Goal: Find specific page/section

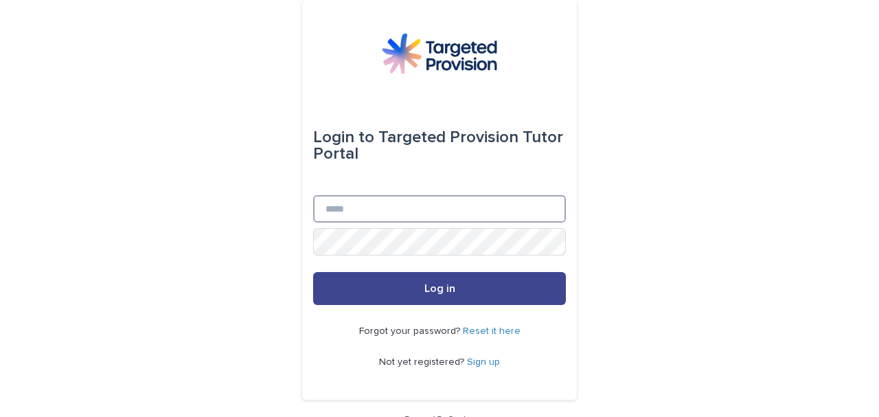
type input "**********"
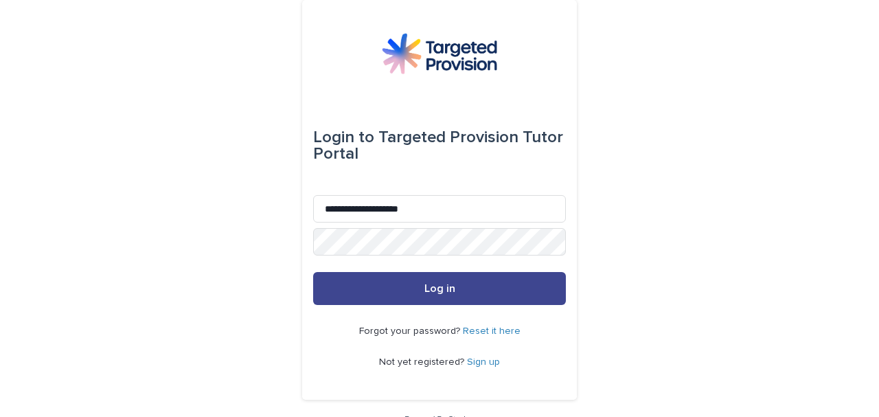
click at [466, 293] on button "Log in" at bounding box center [439, 288] width 253 height 33
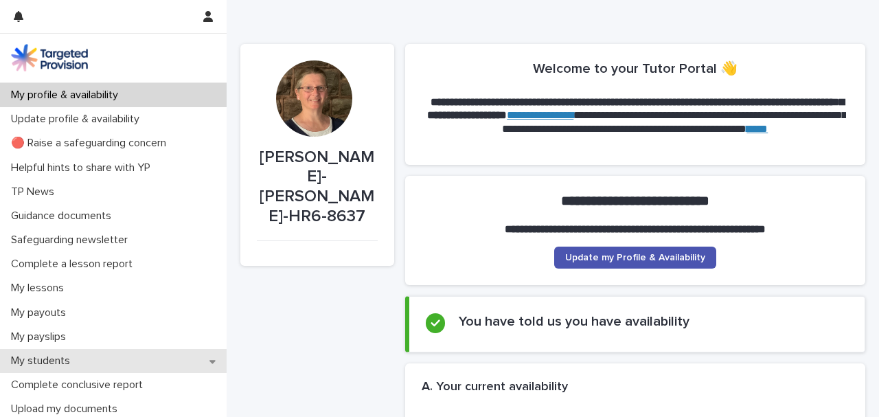
click at [98, 357] on div "My students" at bounding box center [113, 361] width 227 height 24
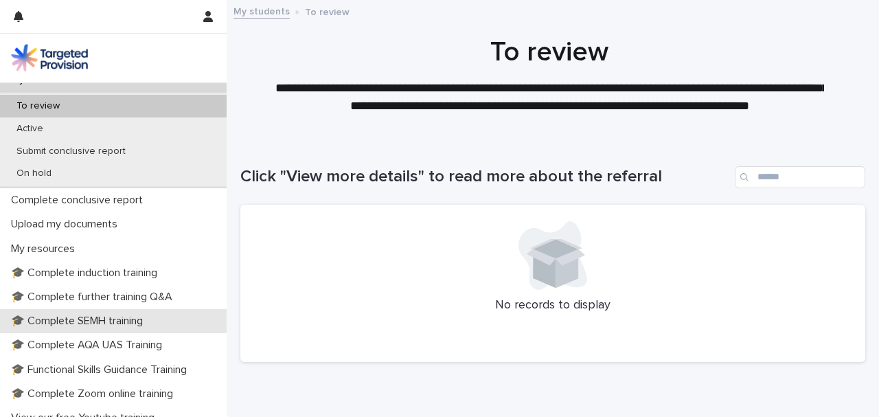
scroll to position [320, 0]
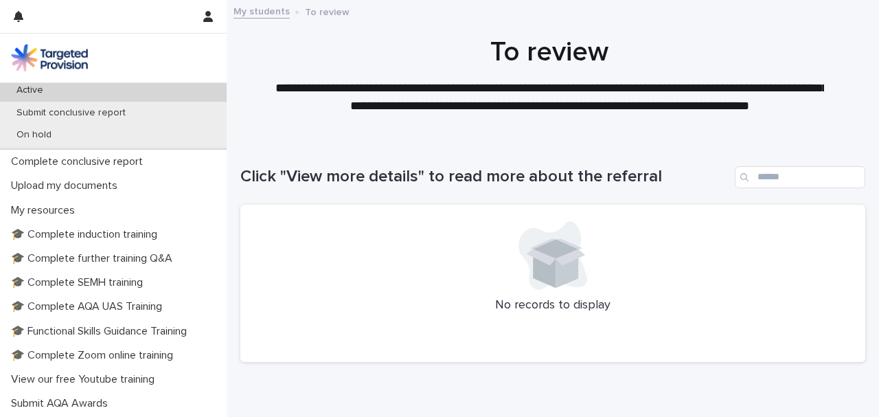
click at [47, 91] on p "Active" at bounding box center [29, 91] width 49 height 12
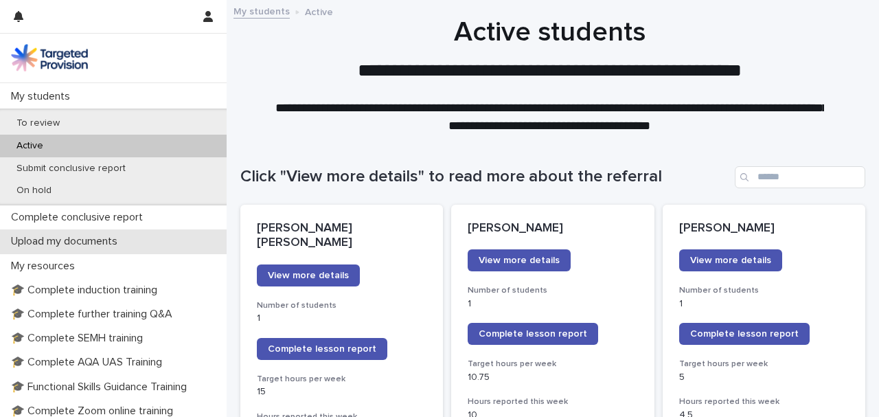
scroll to position [366, 0]
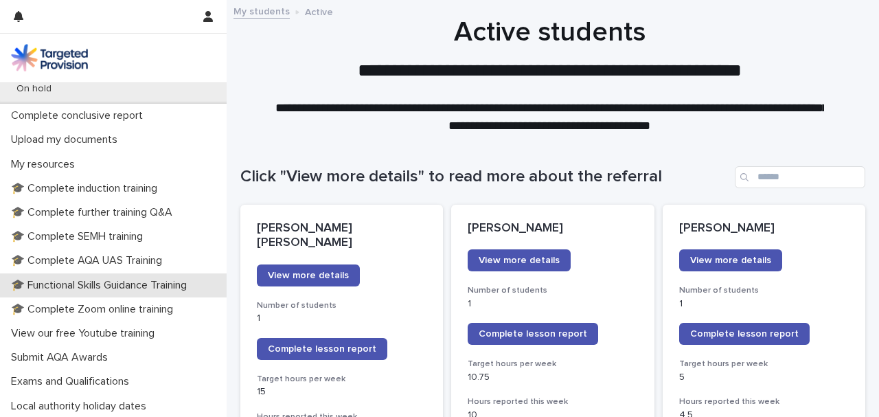
click at [102, 289] on p "🎓 Functional Skills Guidance Training" at bounding box center [101, 285] width 192 height 13
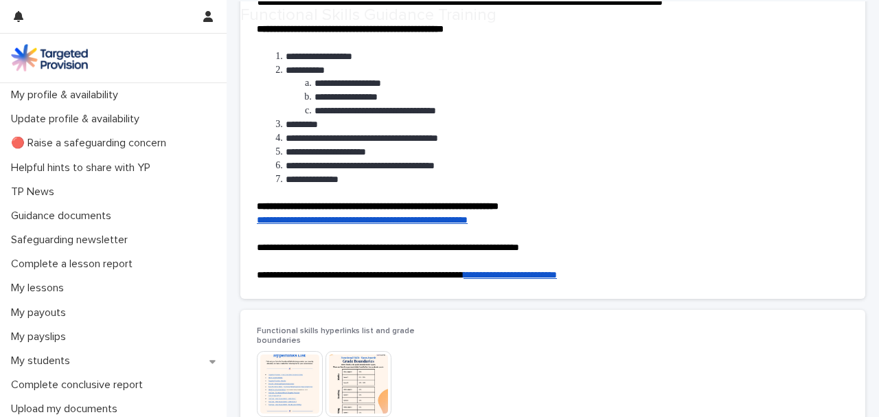
scroll to position [275, 0]
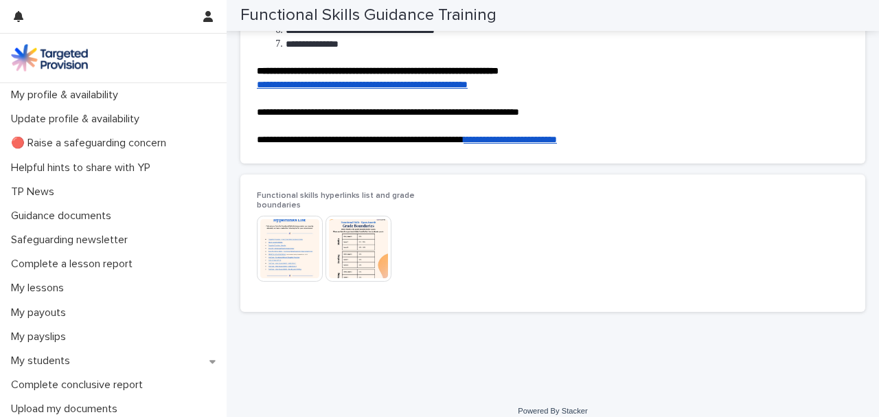
click at [284, 256] on img at bounding box center [290, 249] width 66 height 66
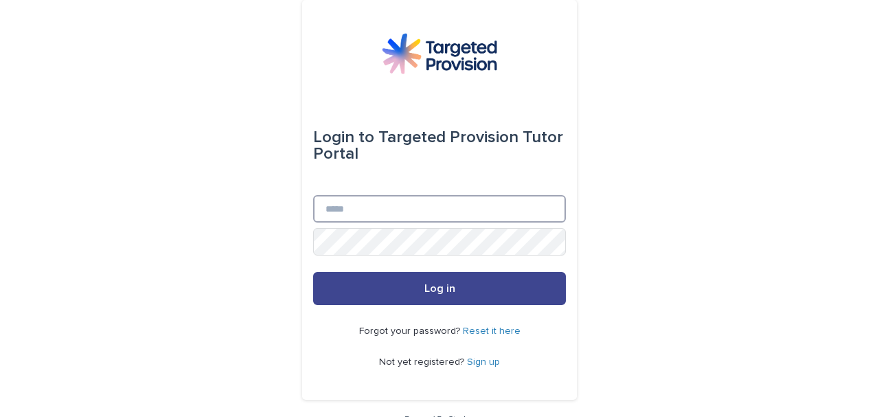
type input "**********"
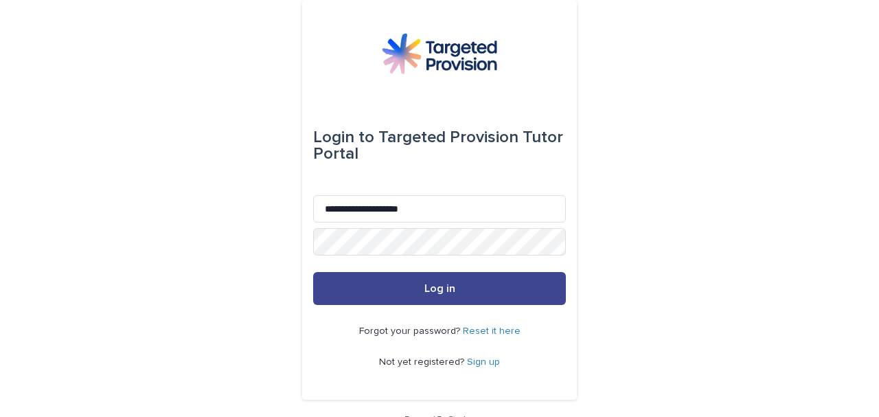
click at [429, 282] on button "Log in" at bounding box center [439, 288] width 253 height 33
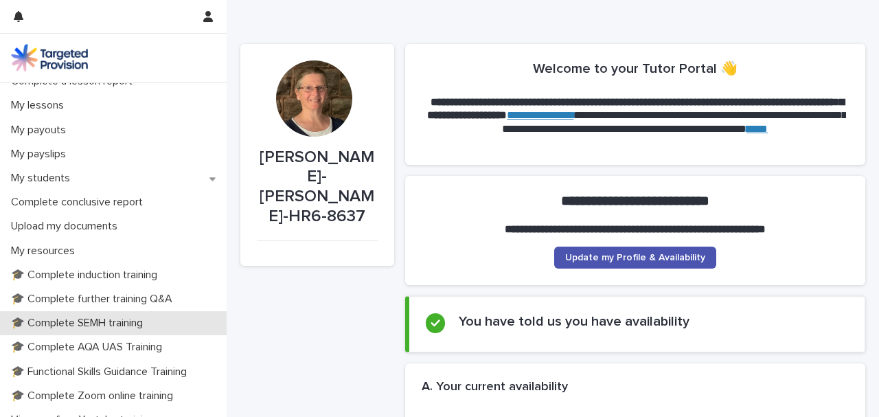
scroll to position [320, 0]
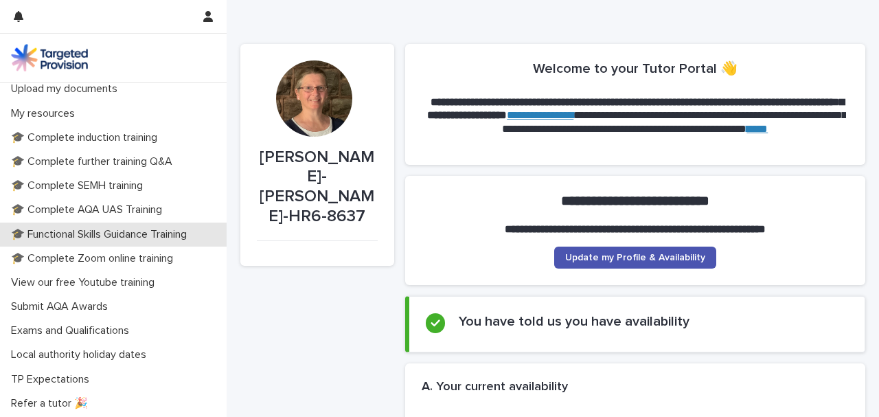
click at [49, 228] on p "🎓 Functional Skills Guidance Training" at bounding box center [101, 234] width 192 height 13
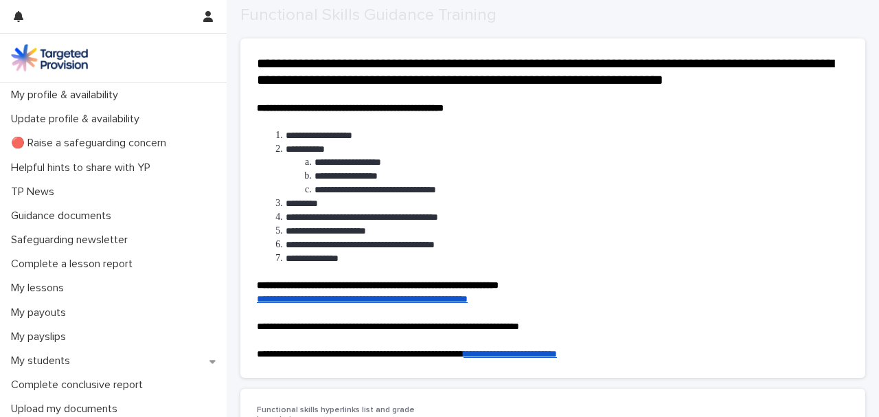
scroll to position [275, 0]
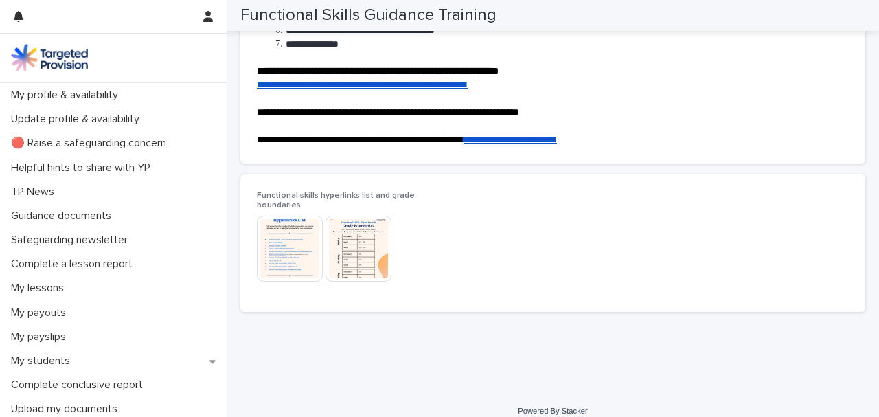
click at [298, 238] on img at bounding box center [290, 249] width 66 height 66
